Goal: Complete application form

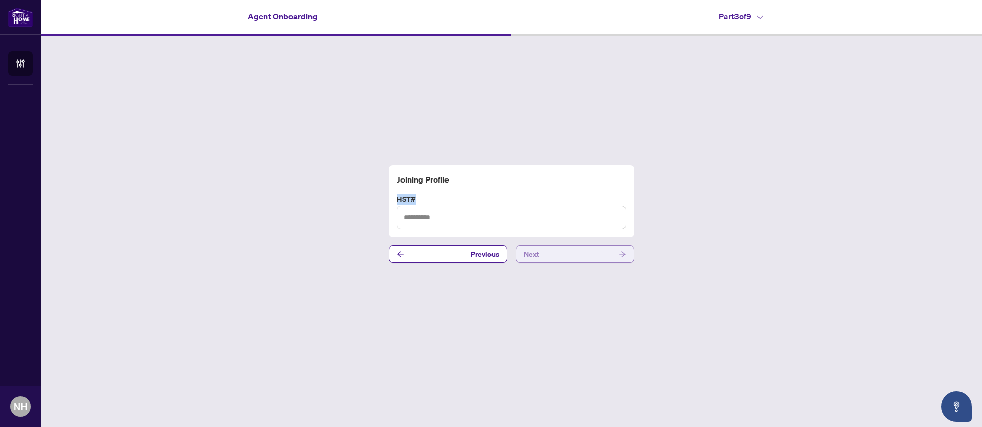
click at [572, 254] on button "Next" at bounding box center [575, 254] width 119 height 17
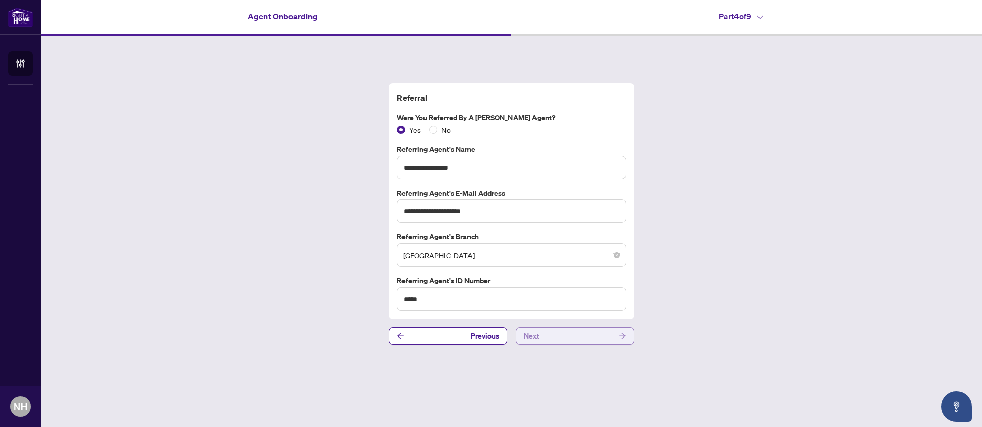
click at [577, 334] on button "Next" at bounding box center [575, 335] width 119 height 17
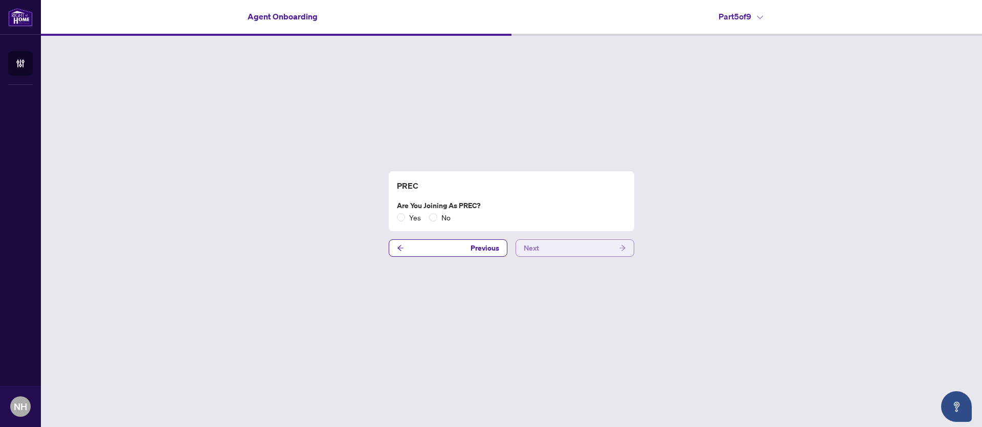
click at [545, 247] on button "Next" at bounding box center [575, 247] width 119 height 17
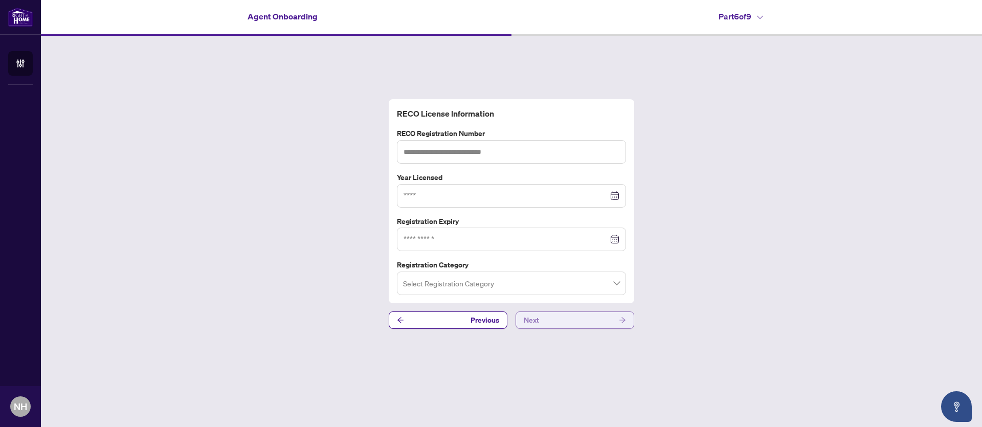
click at [560, 322] on button "Next" at bounding box center [575, 320] width 119 height 17
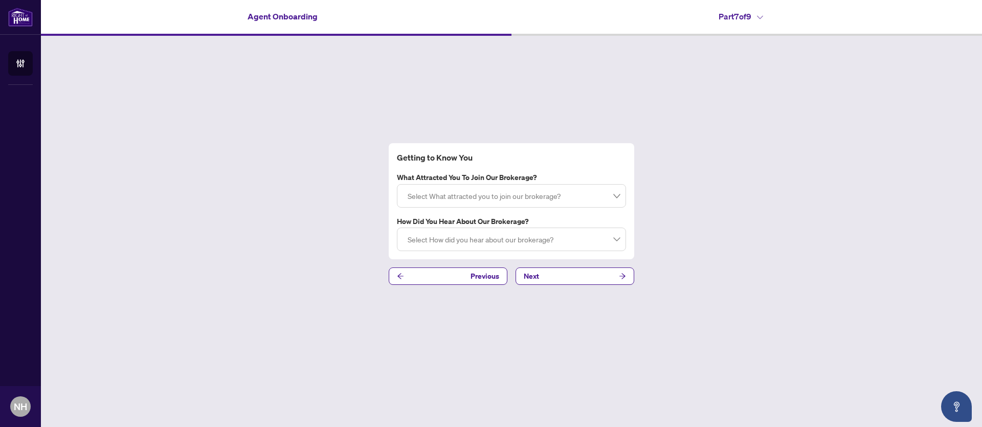
click at [449, 199] on div at bounding box center [512, 196] width 216 height 18
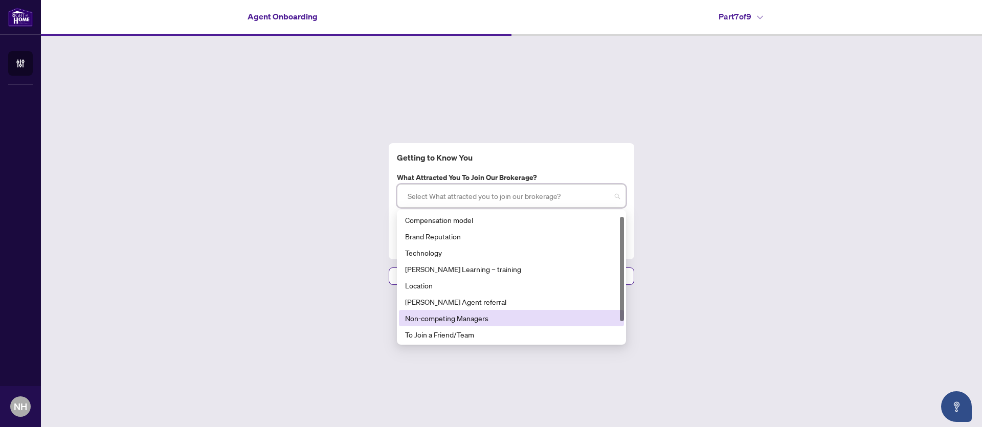
scroll to position [33, 0]
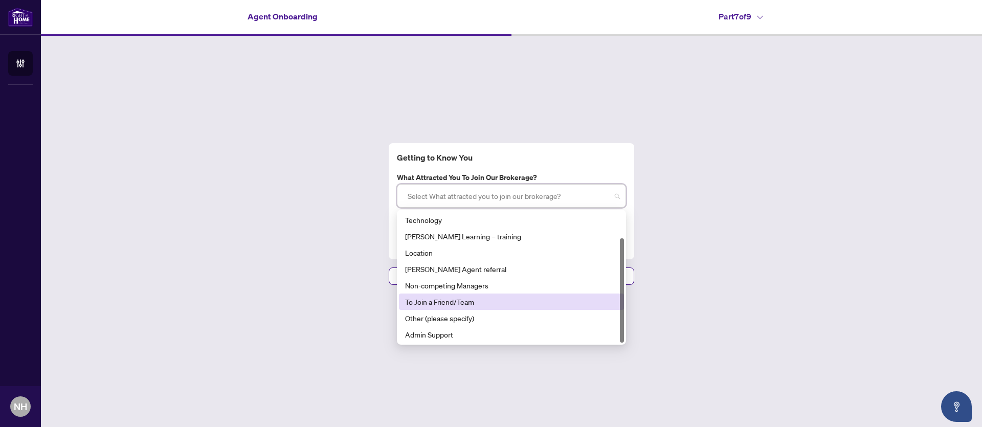
click at [481, 302] on div "To Join a Friend/Team" at bounding box center [511, 301] width 213 height 11
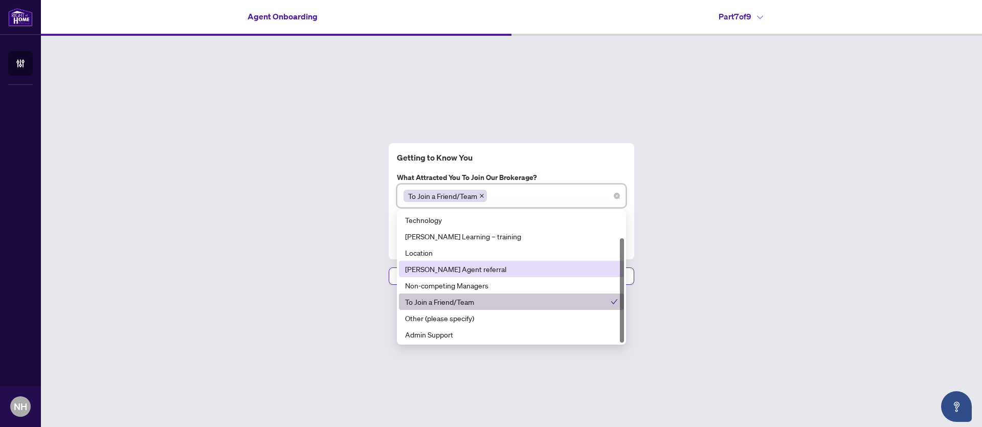
scroll to position [0, 0]
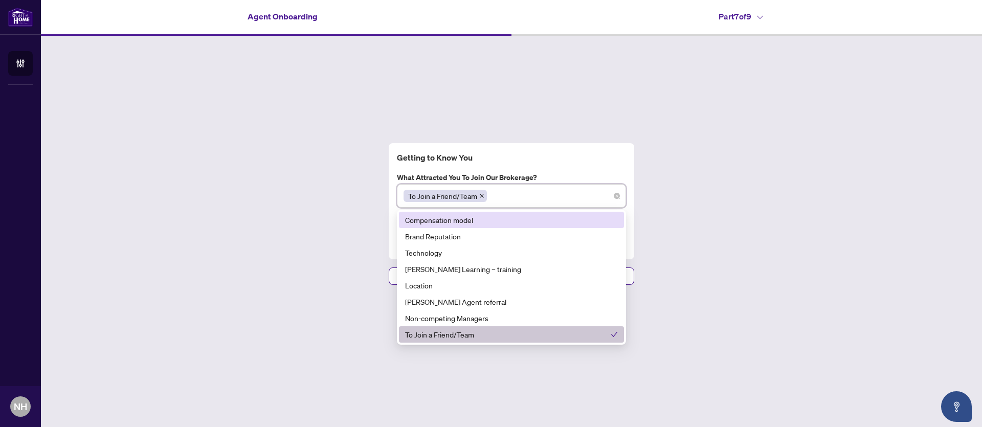
click at [471, 222] on div "Compensation model" at bounding box center [511, 219] width 213 height 11
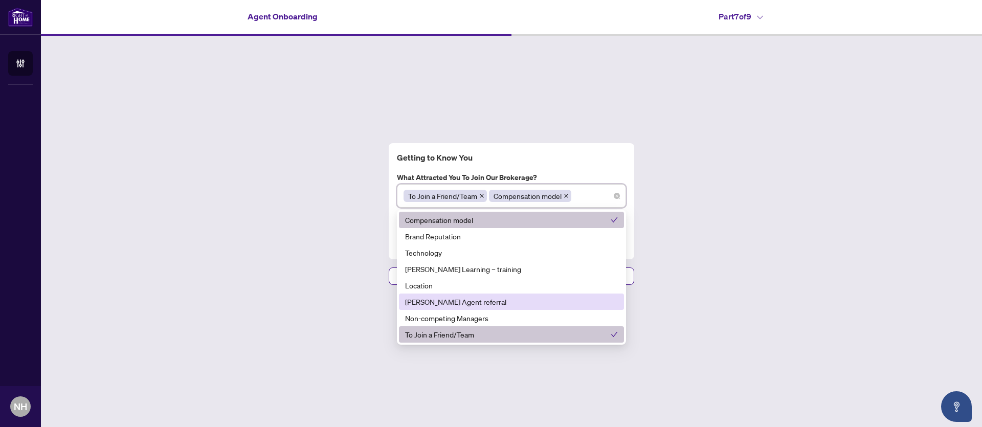
click at [462, 300] on div "[PERSON_NAME] Agent referral" at bounding box center [511, 301] width 213 height 11
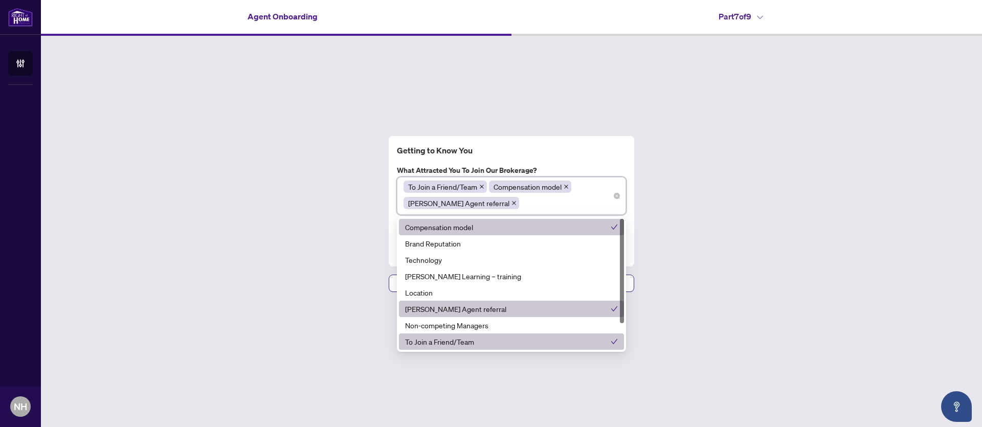
click at [626, 154] on h4 "Getting to Know You" at bounding box center [511, 150] width 229 height 12
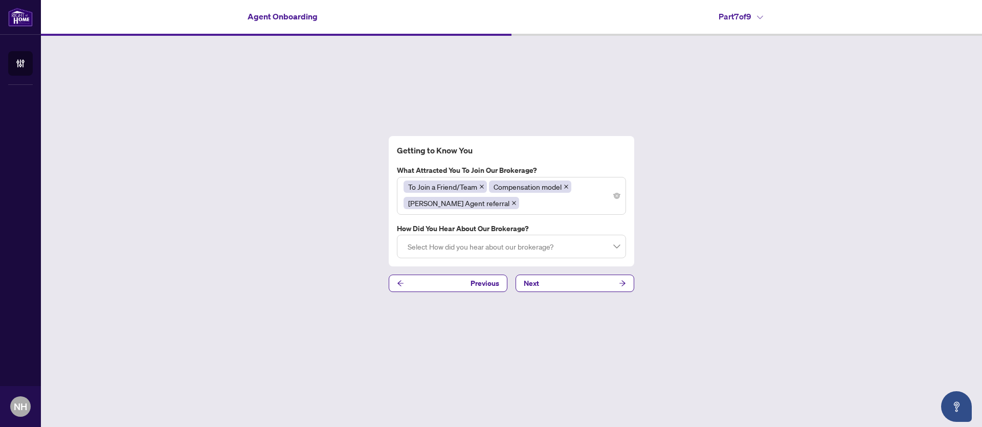
click at [458, 251] on div at bounding box center [512, 246] width 216 height 18
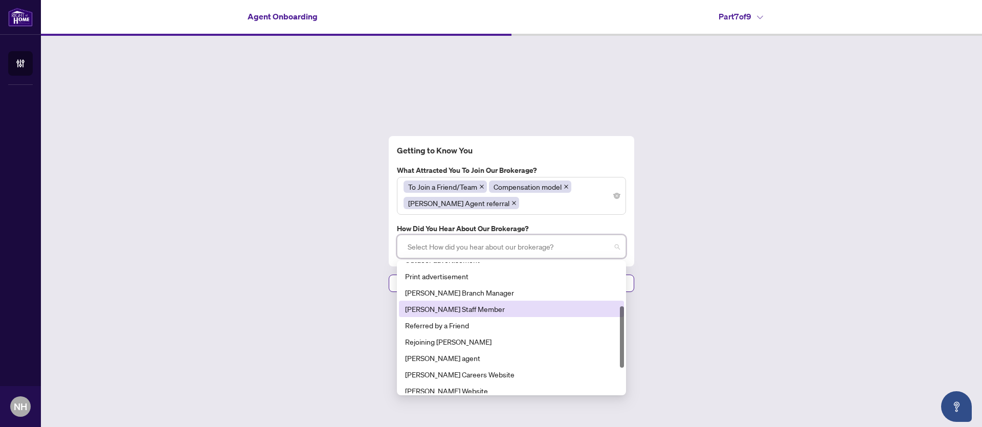
scroll to position [92, 0]
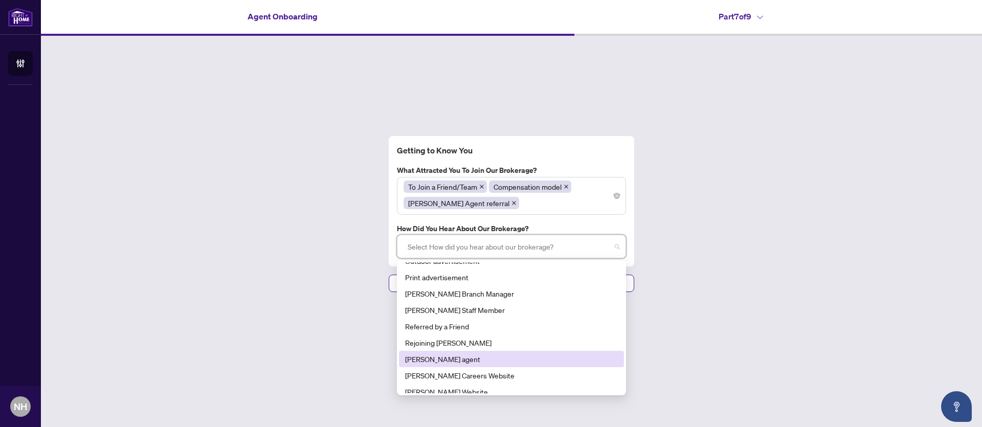
click at [433, 361] on div "[PERSON_NAME] agent" at bounding box center [511, 359] width 213 height 11
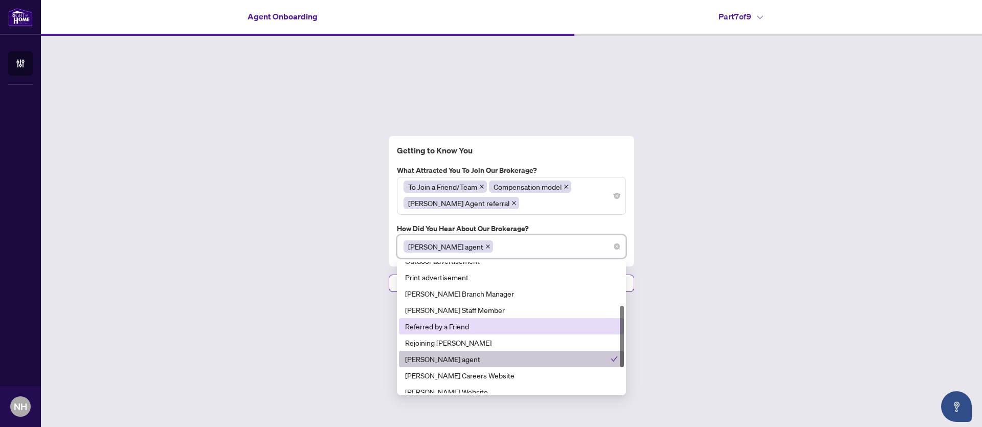
click at [461, 322] on div "Referred by a Friend" at bounding box center [511, 326] width 213 height 11
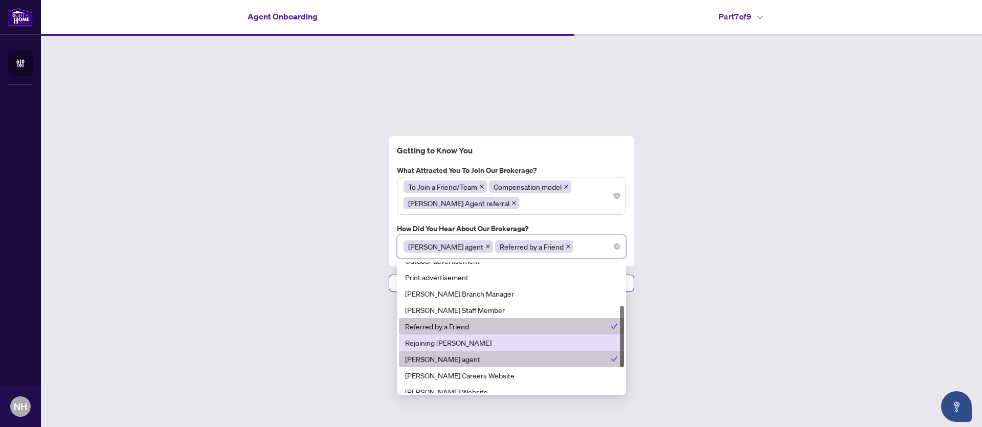
click at [346, 280] on div "Getting to Know You What attracted you to join our brokerage? To Join a Friend/…" at bounding box center [511, 214] width 941 height 357
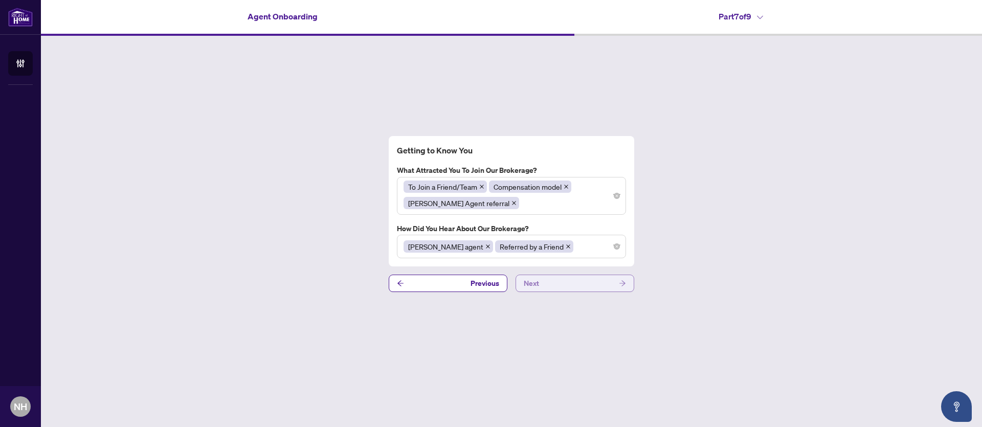
click at [582, 283] on button "Next" at bounding box center [575, 283] width 119 height 17
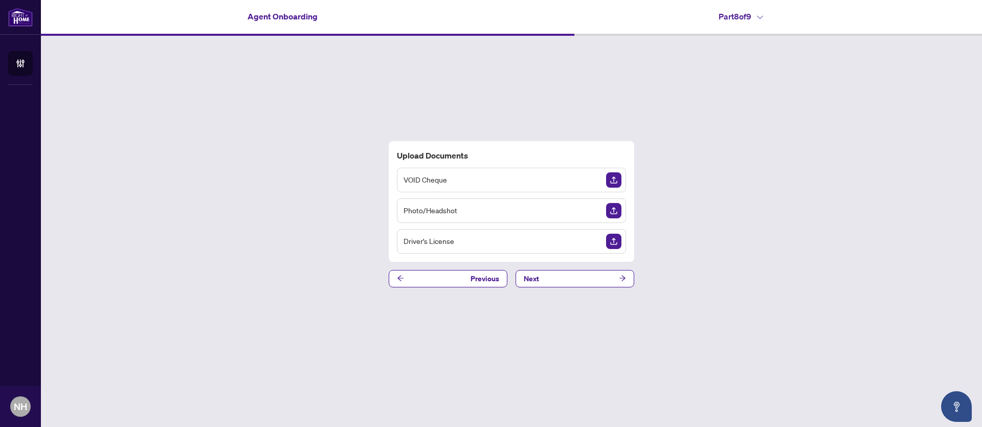
click at [615, 180] on img "Upload Document" at bounding box center [613, 179] width 15 height 15
click at [617, 212] on img "Upload Document" at bounding box center [613, 210] width 15 height 15
click at [613, 209] on img "Delete File" at bounding box center [613, 210] width 15 height 15
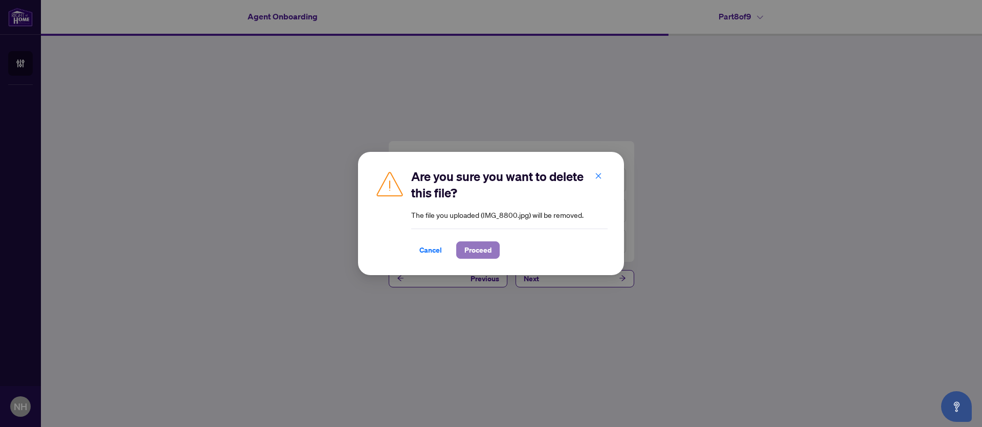
click at [474, 253] on span "Proceed" at bounding box center [478, 250] width 27 height 16
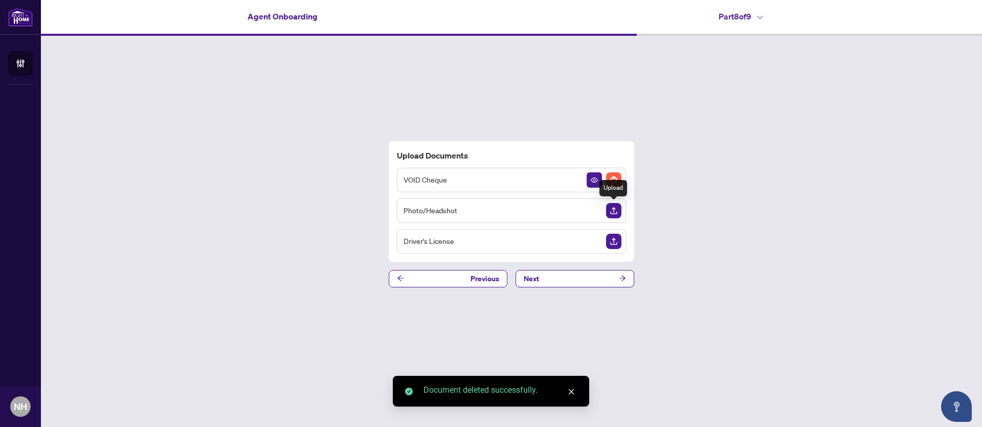
click at [615, 209] on img "Upload Document" at bounding box center [613, 210] width 15 height 15
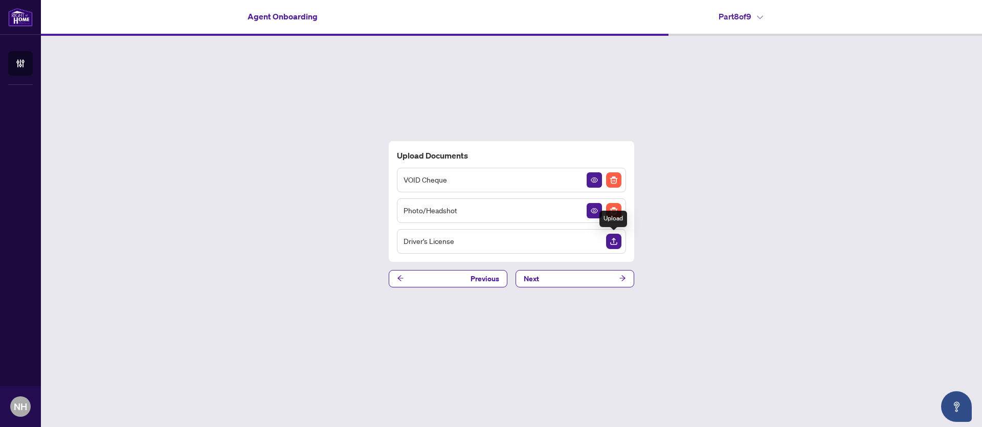
click at [618, 242] on img "Upload Document" at bounding box center [613, 241] width 15 height 15
click at [596, 278] on button "Next" at bounding box center [575, 278] width 119 height 17
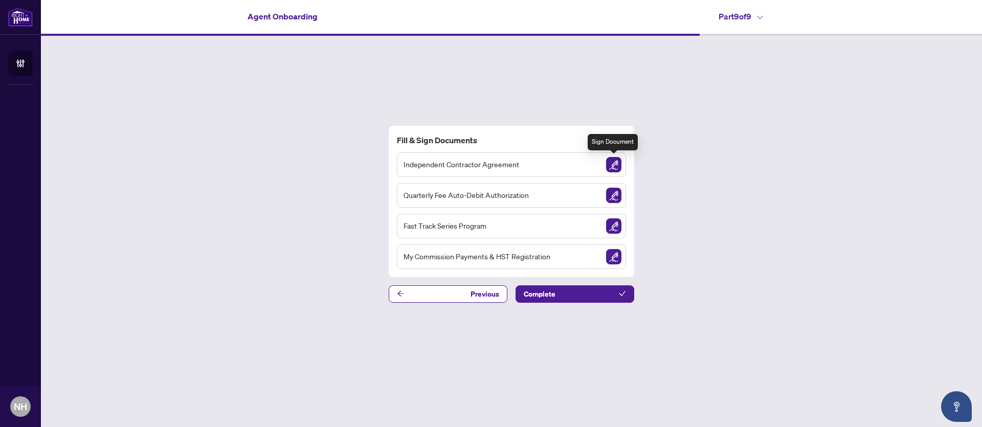
click at [614, 164] on img "Sign Document" at bounding box center [613, 164] width 15 height 15
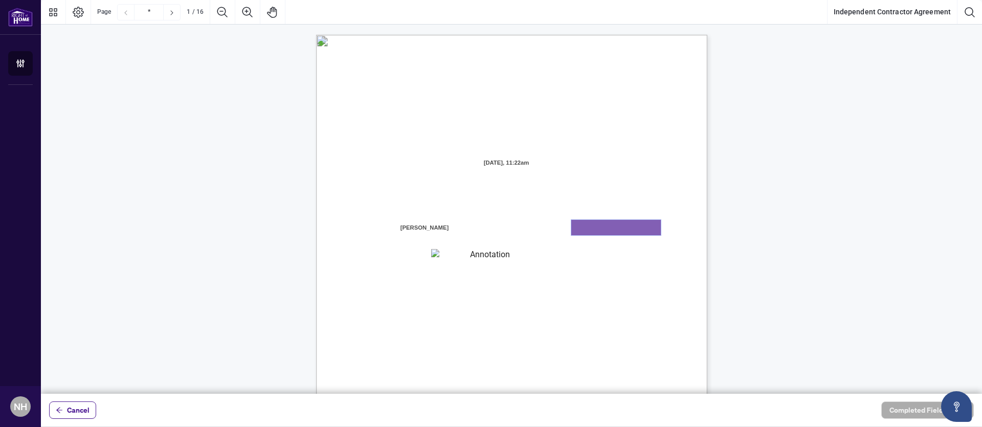
click at [600, 223] on textarea "01K5XZPNW8SJN4PB4WX0KP4PST" at bounding box center [617, 227] width 90 height 15
type textarea "********"
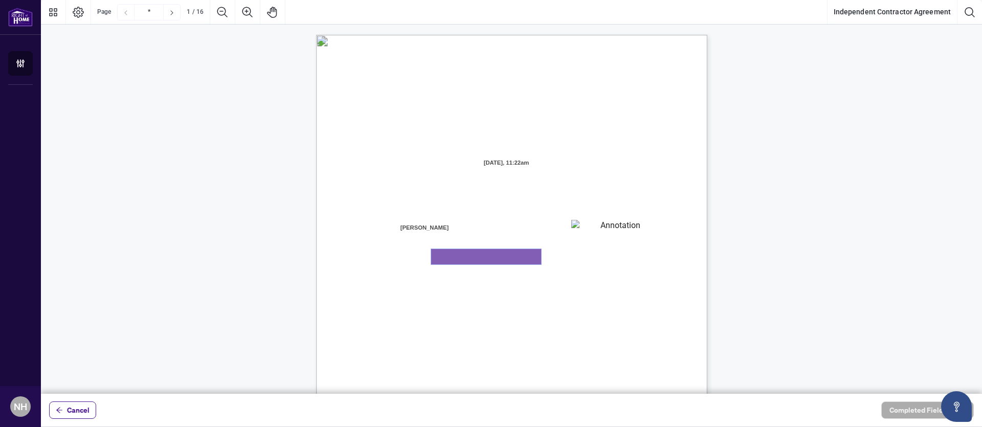
click at [468, 259] on textarea "01K5XZPVK03HF4Z2VAVCY5YM7E" at bounding box center [486, 256] width 110 height 15
type textarea "**********"
click at [518, 277] on div "INDEPENDENT CONTRACTOR AGREEMENT THIS AGREEMENT is made as of (the “Effective D…" at bounding box center [560, 351] width 489 height 633
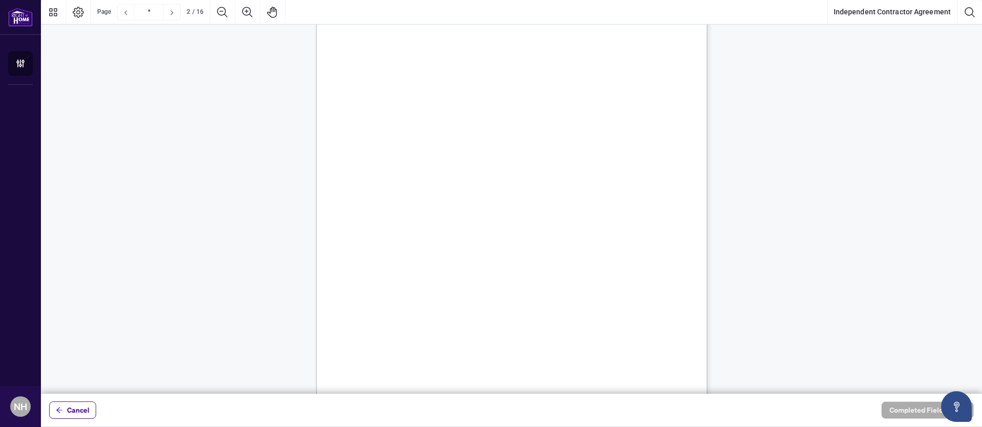
scroll to position [560, 0]
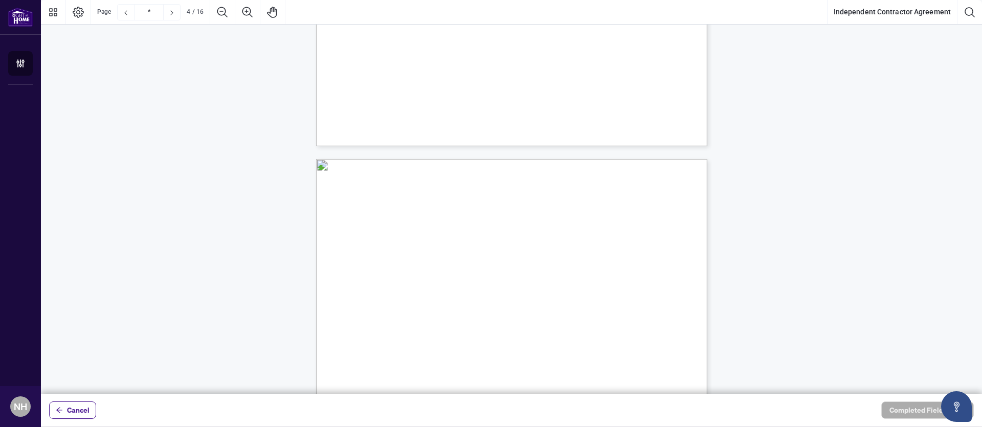
type input "*"
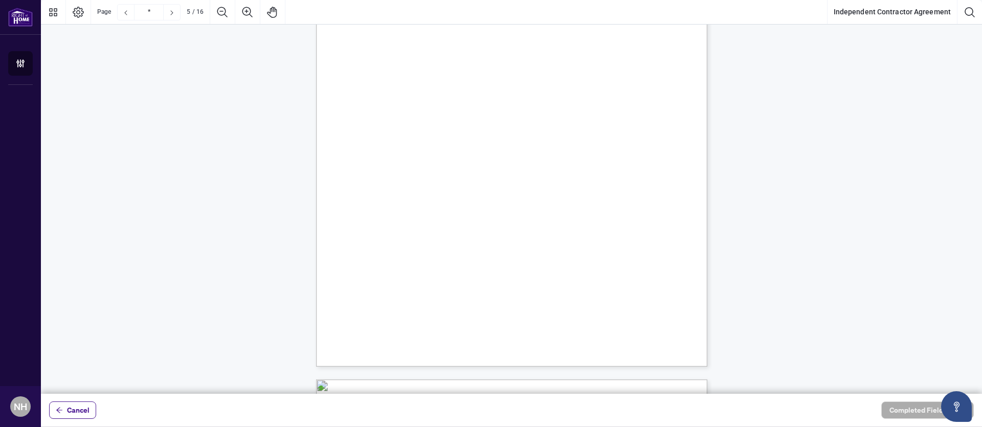
scroll to position [2073, 0]
